Goal: Entertainment & Leisure: Consume media (video, audio)

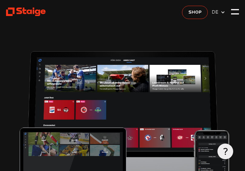
type input "0.8"
click at [234, 13] on div at bounding box center [235, 12] width 8 height 8
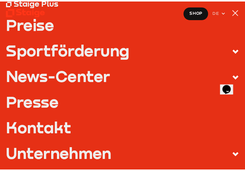
scroll to position [30, 0]
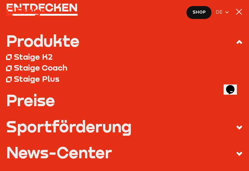
click at [240, 13] on div at bounding box center [239, 12] width 6 height 6
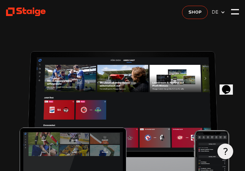
click at [35, 10] on icon at bounding box center [26, 12] width 40 height 10
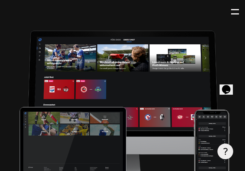
scroll to position [60, 0]
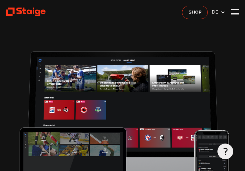
type input "0.8"
click at [233, 13] on div at bounding box center [235, 12] width 8 height 8
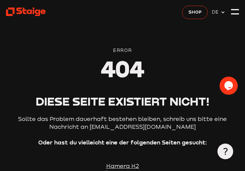
click at [209, 34] on div "Error 404 Diese Seite existiert nicht! Sollte das Problem dauerhaft bestehen bl…" at bounding box center [122, 108] width 233 height 217
